Goal: Task Accomplishment & Management: Manage account settings

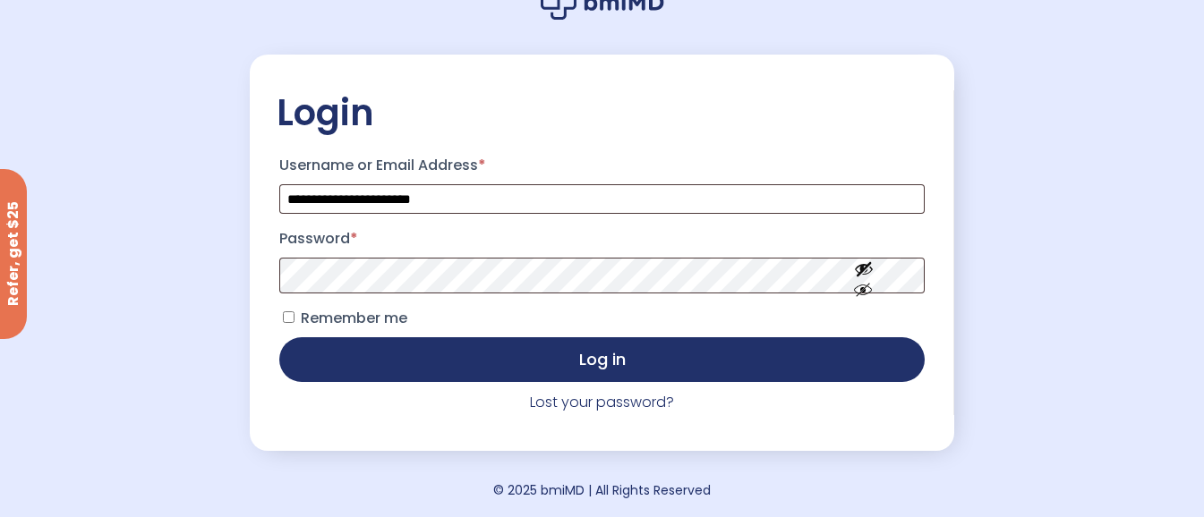
scroll to position [126, 0]
click at [611, 400] on link "Lost your password?" at bounding box center [602, 402] width 144 height 21
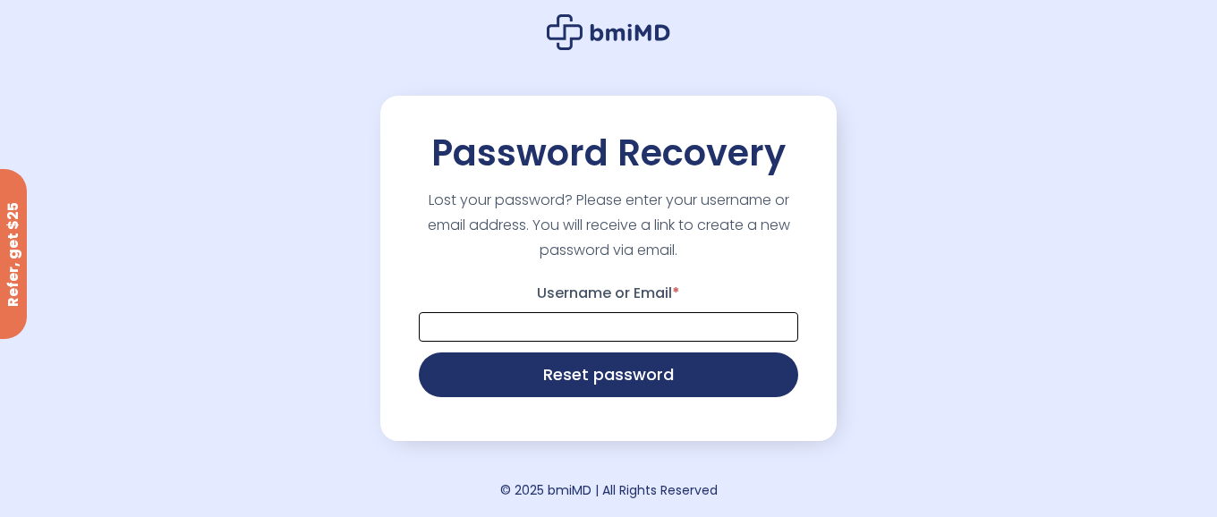
click at [455, 326] on input "Username or Email *" at bounding box center [608, 327] width 379 height 30
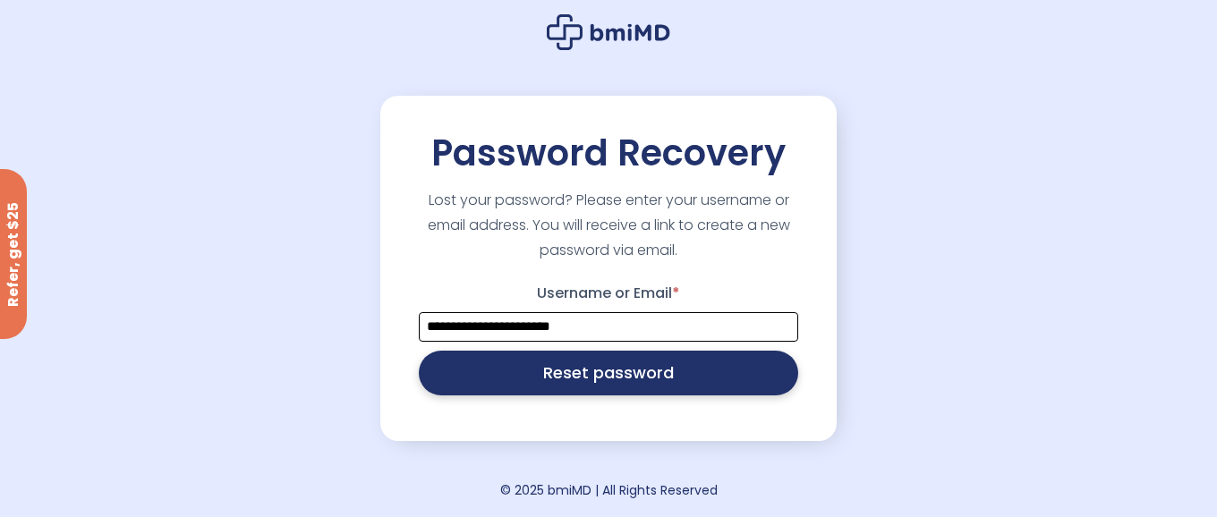
type input "**********"
drag, startPoint x: 580, startPoint y: 371, endPoint x: 558, endPoint y: 371, distance: 22.4
click at [576, 369] on button "Reset password" at bounding box center [608, 373] width 379 height 45
